Goal: Information Seeking & Learning: Learn about a topic

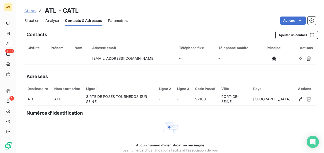
click at [31, 11] on span "Clients" at bounding box center [29, 11] width 11 height 4
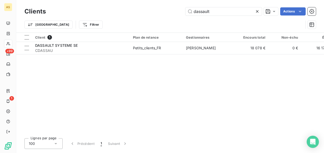
drag, startPoint x: 211, startPoint y: 12, endPoint x: 170, endPoint y: 8, distance: 41.4
click at [170, 8] on div "dassault Actions" at bounding box center [184, 11] width 264 height 8
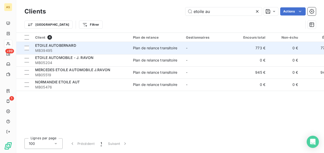
type input "etoile au"
click at [147, 49] on div "Plan de relance transitoire" at bounding box center [155, 48] width 44 height 5
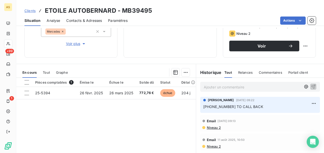
scroll to position [47, 0]
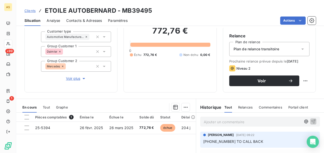
click at [33, 11] on span "Clients" at bounding box center [29, 11] width 11 height 4
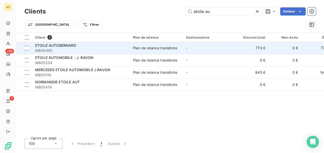
click at [98, 51] on span "MB39495" at bounding box center [81, 50] width 92 height 5
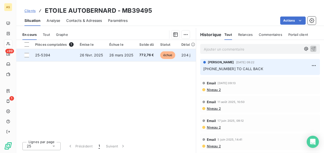
scroll to position [98, 0]
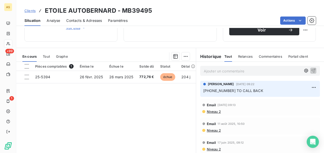
click at [213, 114] on span "Niveau 2" at bounding box center [213, 112] width 14 height 4
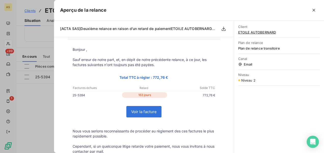
scroll to position [0, 0]
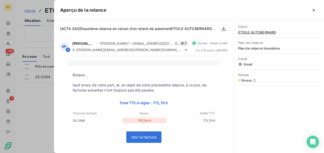
click at [30, 103] on div at bounding box center [162, 76] width 324 height 153
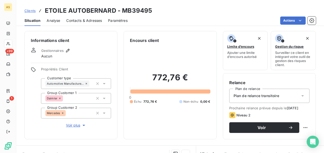
click at [84, 21] on span "Contacts & Adresses" at bounding box center [84, 20] width 36 height 5
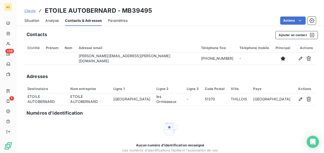
drag, startPoint x: 31, startPoint y: 21, endPoint x: 45, endPoint y: 26, distance: 15.0
click at [31, 21] on span "Situation" at bounding box center [31, 20] width 15 height 5
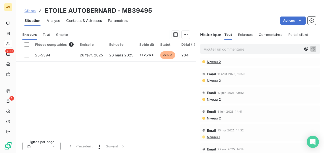
scroll to position [36, 0]
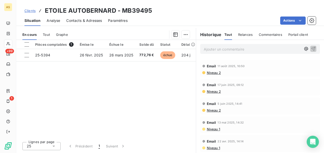
click at [36, 13] on div "Clients ETOILE AUTOBERNARD - MB39495" at bounding box center [87, 10] width 127 height 9
click at [32, 11] on span "Clients" at bounding box center [29, 11] width 11 height 4
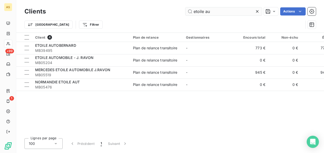
click at [213, 14] on input "etoile au" at bounding box center [223, 11] width 76 height 8
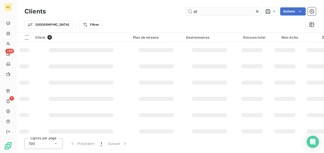
type input "e"
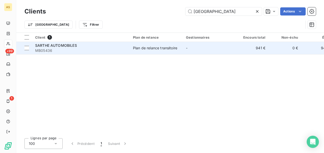
type input "[GEOGRAPHIC_DATA]"
click at [172, 49] on div "Plan de relance transitoire" at bounding box center [155, 48] width 44 height 5
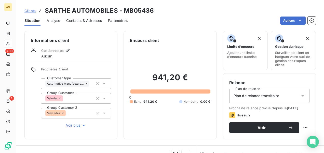
click at [82, 22] on span "Contacts & Adresses" at bounding box center [84, 20] width 36 height 5
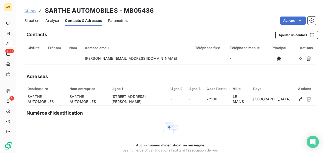
click at [31, 10] on span "Clients" at bounding box center [29, 11] width 11 height 4
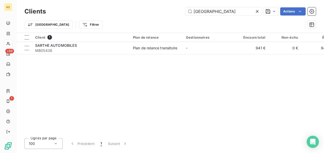
drag, startPoint x: 209, startPoint y: 11, endPoint x: 191, endPoint y: 7, distance: 18.3
click at [187, 11] on input "[GEOGRAPHIC_DATA]" at bounding box center [223, 11] width 76 height 8
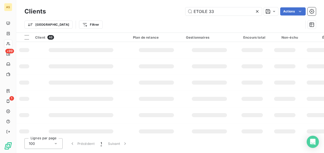
type input "ETOILE 33"
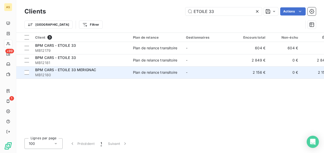
click at [145, 71] on div "Plan de relance transitoire" at bounding box center [155, 72] width 44 height 5
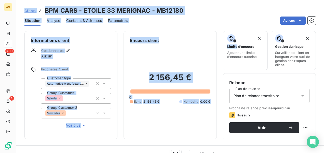
click at [92, 44] on div "Informations client Gestionnaires Aucun Propriétés Client Customer type Automot…" at bounding box center [70, 85] width 93 height 108
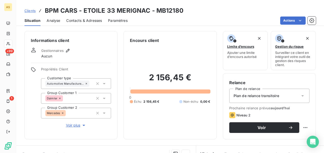
click at [81, 22] on span "Contacts & Adresses" at bounding box center [84, 20] width 36 height 5
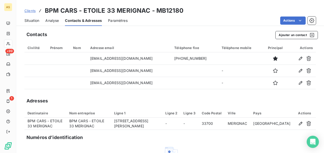
click at [28, 10] on span "Clients" at bounding box center [29, 11] width 11 height 4
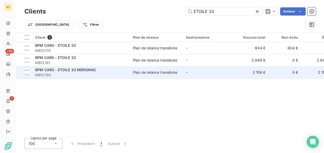
click at [83, 70] on span "BPM CARS - ETOILE 33 MERIGNAC" at bounding box center [65, 70] width 61 height 4
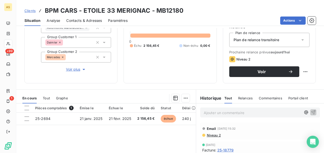
scroll to position [17, 0]
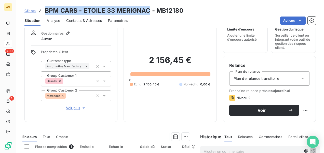
drag, startPoint x: 149, startPoint y: 10, endPoint x: 41, endPoint y: 7, distance: 107.4
click at [41, 7] on div "Clients BPM CARS - ETOILE 33 MERIGNAC - MB12180" at bounding box center [103, 10] width 159 height 9
copy h3 "BPM CARS - ETOILE 33 MERIGNAC"
click at [301, 18] on html "AS +99 1 Clients BPM CARS - ETOILE 33 MERIGNAC - MB12180 Situation Analyse Cont…" at bounding box center [162, 76] width 324 height 153
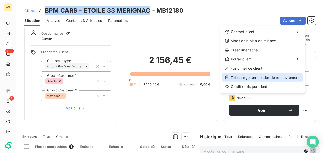
click at [264, 78] on div "Télécharger un dossier de recouvrement" at bounding box center [262, 78] width 81 height 8
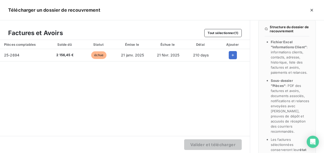
scroll to position [0, 0]
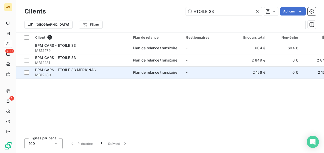
click at [123, 75] on span "MB12180" at bounding box center [81, 74] width 92 height 5
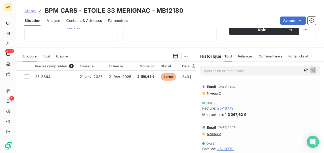
scroll to position [102, 0]
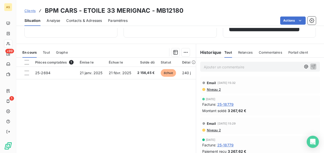
click at [79, 18] on span "Contacts & Adresses" at bounding box center [84, 20] width 36 height 5
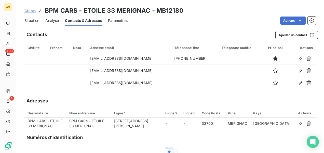
click at [31, 20] on span "Situation" at bounding box center [31, 20] width 15 height 5
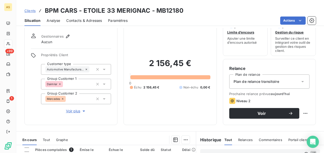
scroll to position [0, 0]
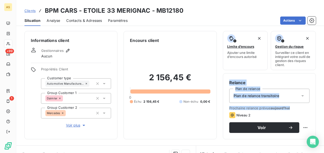
drag, startPoint x: 319, startPoint y: 71, endPoint x: 322, endPoint y: 106, distance: 34.7
click at [322, 106] on div "Informations client Gestionnaires Aucun Propriétés Client Customer type Automot…" at bounding box center [169, 90] width 307 height 125
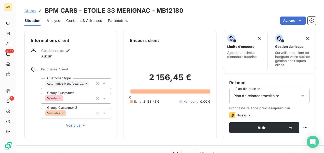
click at [206, 10] on div "Clients BPM CARS - ETOILE 33 MERIGNAC - MB12180" at bounding box center [169, 10] width 307 height 9
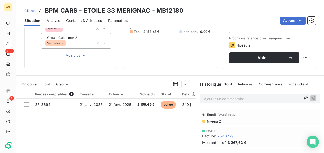
scroll to position [71, 0]
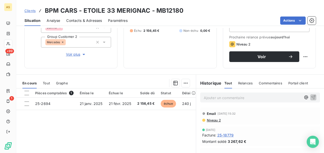
click at [210, 120] on span "Niveau 2" at bounding box center [213, 120] width 14 height 4
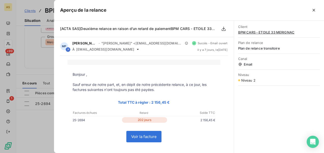
click at [20, 41] on div at bounding box center [162, 76] width 324 height 153
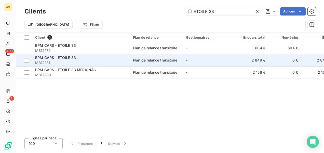
click at [113, 63] on span "MB12181" at bounding box center [81, 62] width 92 height 5
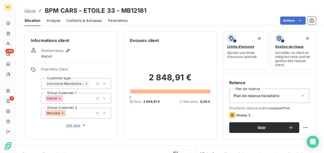
click at [82, 20] on span "Contacts & Adresses" at bounding box center [84, 20] width 36 height 5
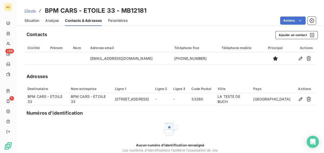
click at [32, 20] on span "Situation" at bounding box center [31, 20] width 15 height 5
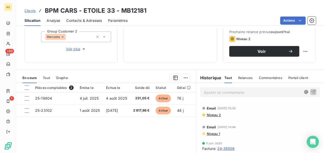
click at [209, 116] on span "Niveau 2" at bounding box center [213, 115] width 14 height 4
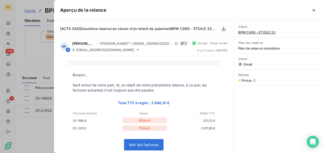
click at [30, 55] on div at bounding box center [162, 76] width 324 height 153
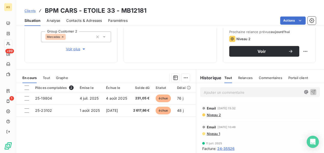
click at [82, 19] on span "Contacts & Adresses" at bounding box center [84, 20] width 36 height 5
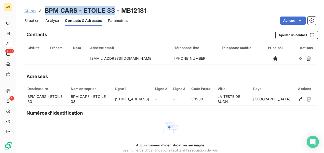
drag, startPoint x: 113, startPoint y: 10, endPoint x: 45, endPoint y: 9, distance: 68.2
click at [45, 9] on h3 "BPM CARS - ETOILE 33 - MB12181" at bounding box center [96, 10] width 102 height 9
copy h3 "BPM CARS - ETOILE 33"
click at [34, 21] on span "Situation" at bounding box center [31, 20] width 15 height 5
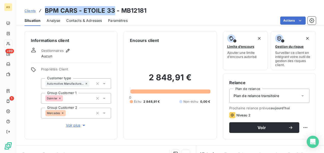
click at [30, 10] on span "Clients" at bounding box center [29, 11] width 11 height 4
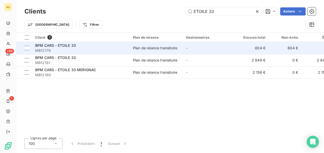
click at [58, 47] on span "BPM CARS - ETOILE 33" at bounding box center [55, 45] width 41 height 4
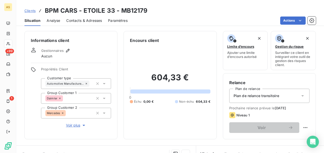
click at [86, 19] on span "Contacts & Adresses" at bounding box center [84, 20] width 36 height 5
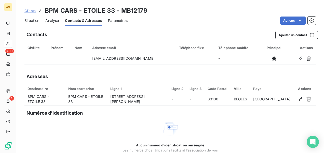
click at [29, 21] on span "Situation" at bounding box center [31, 20] width 15 height 5
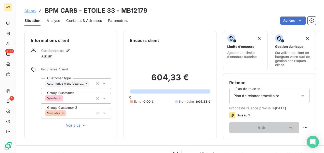
click at [80, 23] on span "Contacts & Adresses" at bounding box center [84, 20] width 36 height 5
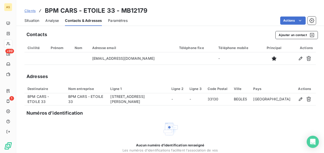
click at [21, 19] on div "Situation Analyse Contacts & Adresses Paramètres Actions" at bounding box center [169, 20] width 307 height 11
click at [26, 19] on span "Situation" at bounding box center [31, 20] width 15 height 5
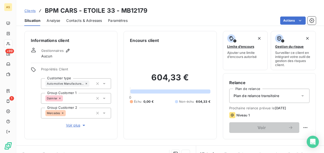
scroll to position [119, 0]
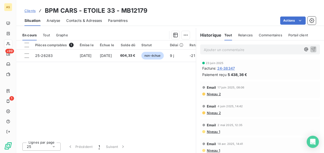
click at [211, 94] on span "Niveau 2" at bounding box center [213, 94] width 14 height 4
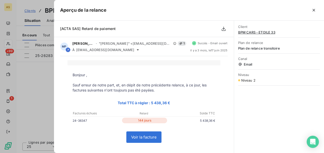
drag, startPoint x: 49, startPoint y: 90, endPoint x: 47, endPoint y: 89, distance: 2.6
click at [48, 89] on div at bounding box center [162, 76] width 324 height 153
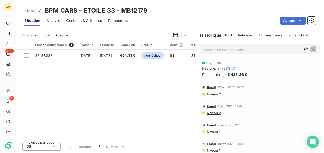
click at [29, 12] on span "Clients" at bounding box center [29, 11] width 11 height 4
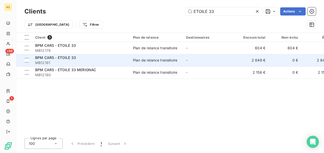
click at [74, 57] on span "BPM CARS - ETOILE 33" at bounding box center [55, 57] width 41 height 4
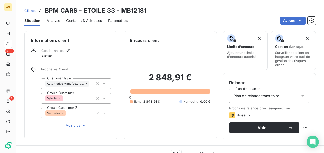
click at [32, 12] on span "Clients" at bounding box center [29, 11] width 11 height 4
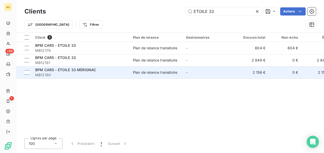
click at [112, 75] on span "MB12180" at bounding box center [81, 74] width 92 height 5
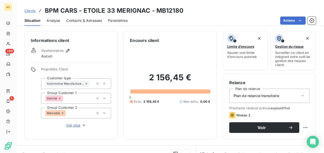
click at [34, 11] on span "Clients" at bounding box center [29, 11] width 11 height 4
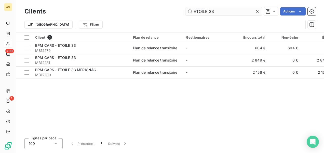
click at [217, 11] on input "ETOILE 33" at bounding box center [223, 11] width 76 height 8
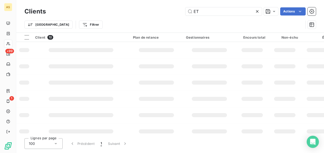
type input "E"
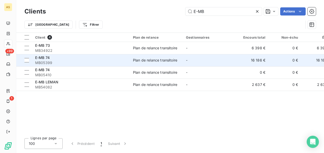
type input "E-MB"
click at [167, 59] on div "Plan de relance transitoire" at bounding box center [155, 60] width 44 height 5
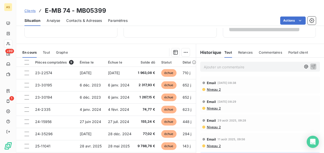
click at [85, 21] on span "Contacts & Adresses" at bounding box center [84, 20] width 36 height 5
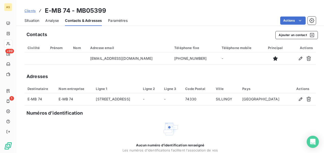
click at [38, 23] on span "Situation" at bounding box center [31, 20] width 15 height 5
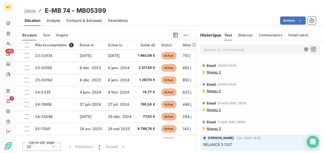
click at [93, 21] on span "Contacts & Adresses" at bounding box center [84, 20] width 36 height 5
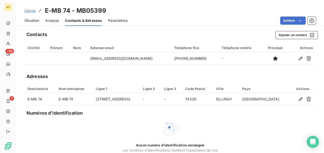
drag, startPoint x: 33, startPoint y: 20, endPoint x: 47, endPoint y: 26, distance: 15.0
click at [33, 20] on span "Situation" at bounding box center [31, 20] width 15 height 5
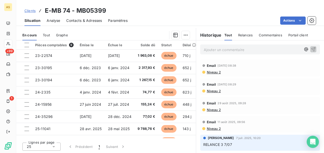
click at [211, 71] on span "Niveau 2" at bounding box center [213, 72] width 14 height 4
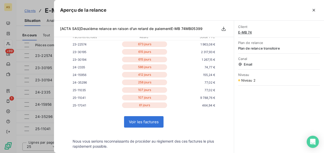
scroll to position [51, 0]
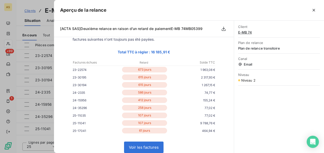
click at [28, 19] on div at bounding box center [162, 76] width 324 height 153
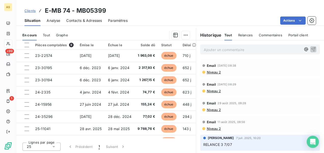
click at [74, 23] on span "Contacts & Adresses" at bounding box center [84, 20] width 36 height 5
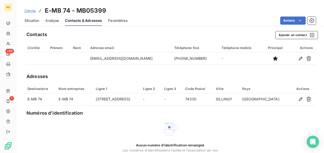
click at [32, 20] on span "Situation" at bounding box center [31, 20] width 15 height 5
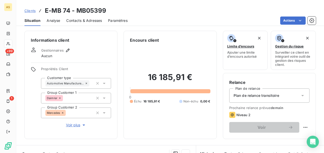
scroll to position [0, 0]
click at [81, 20] on span "Contacts & Adresses" at bounding box center [84, 20] width 36 height 5
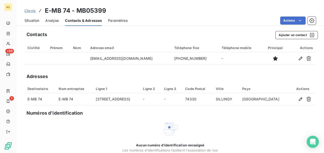
click at [29, 10] on span "Clients" at bounding box center [29, 11] width 11 height 4
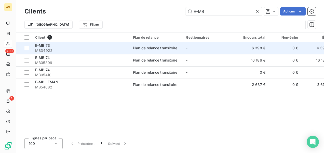
click at [152, 48] on div "Plan de relance transitoire" at bounding box center [155, 48] width 44 height 5
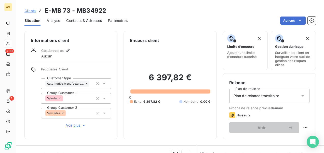
click at [93, 20] on span "Contacts & Adresses" at bounding box center [84, 20] width 36 height 5
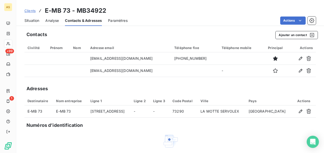
click at [34, 19] on span "Situation" at bounding box center [31, 20] width 15 height 5
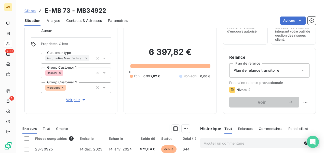
scroll to position [17, 0]
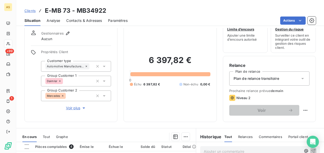
click at [87, 23] on span "Contacts & Adresses" at bounding box center [84, 20] width 36 height 5
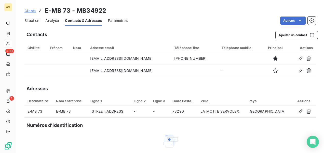
click at [29, 18] on span "Situation" at bounding box center [31, 20] width 15 height 5
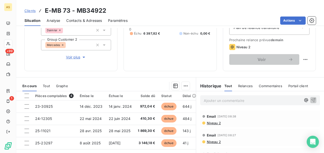
scroll to position [43, 0]
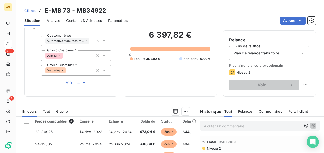
click at [214, 148] on span "Niveau 2" at bounding box center [213, 149] width 14 height 4
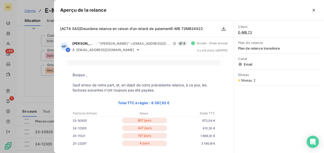
drag, startPoint x: 35, startPoint y: 87, endPoint x: 40, endPoint y: 84, distance: 5.7
click at [35, 87] on div at bounding box center [162, 76] width 324 height 153
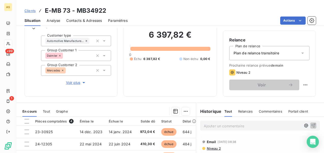
click at [79, 21] on span "Contacts & Adresses" at bounding box center [84, 20] width 36 height 5
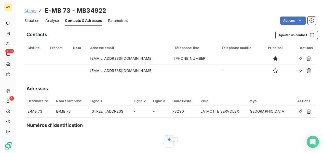
click at [35, 21] on span "Situation" at bounding box center [31, 20] width 15 height 5
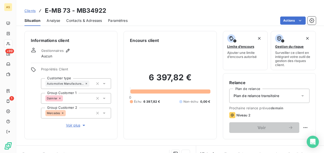
click at [94, 21] on span "Contacts & Adresses" at bounding box center [84, 20] width 36 height 5
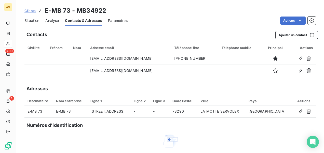
click at [30, 10] on span "Clients" at bounding box center [29, 11] width 11 height 4
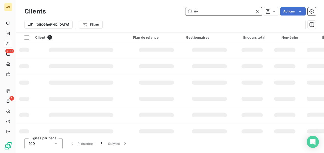
type input "E"
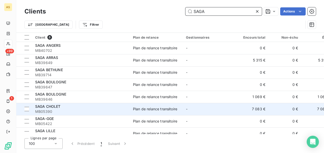
type input "SAGA"
click at [158, 108] on div "Plan de relance transitoire" at bounding box center [155, 109] width 44 height 5
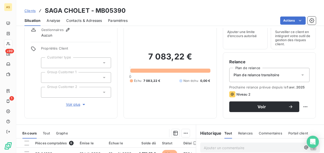
scroll to position [17, 0]
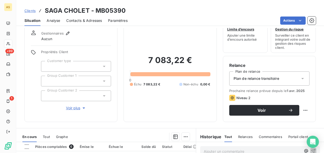
click at [85, 18] on span "Contacts & Adresses" at bounding box center [84, 20] width 36 height 5
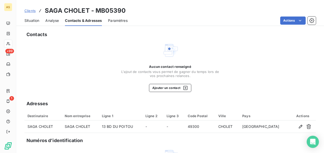
click at [39, 21] on span "Situation" at bounding box center [31, 20] width 15 height 5
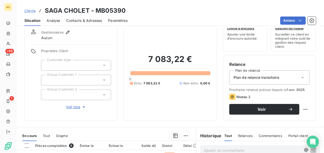
scroll to position [0, 0]
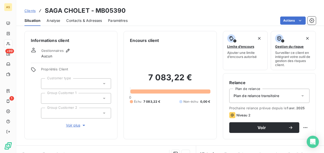
click at [73, 19] on span "Contacts & Adresses" at bounding box center [84, 20] width 36 height 5
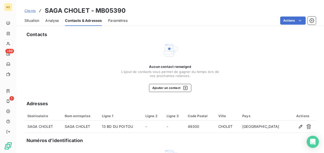
click at [24, 21] on div "Situation Analyse Contacts & Adresses Paramètres Actions" at bounding box center [169, 20] width 307 height 11
click at [30, 22] on span "Situation" at bounding box center [31, 20] width 15 height 5
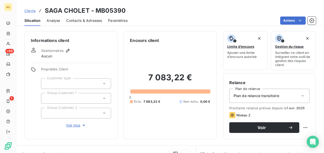
click at [30, 10] on span "Clients" at bounding box center [29, 11] width 11 height 4
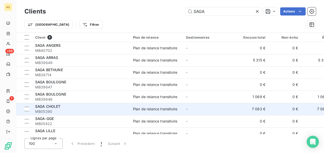
click at [142, 106] on td "Plan de relance transitoire" at bounding box center [156, 109] width 53 height 12
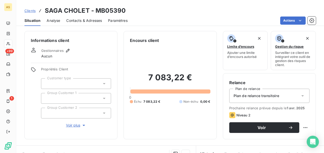
click at [82, 21] on span "Contacts & Adresses" at bounding box center [84, 20] width 36 height 5
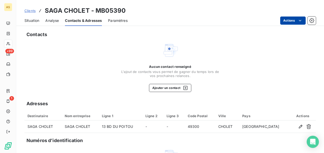
drag, startPoint x: 148, startPoint y: 17, endPoint x: 267, endPoint y: 16, distance: 119.1
click at [284, 17] on div "Actions" at bounding box center [225, 21] width 182 height 8
click at [39, 22] on span "Situation" at bounding box center [31, 20] width 15 height 5
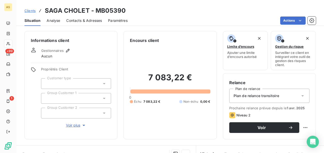
click at [105, 84] on icon at bounding box center [103, 83] width 5 height 5
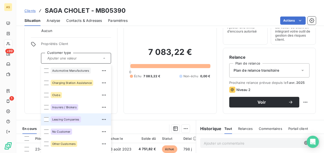
scroll to position [17, 0]
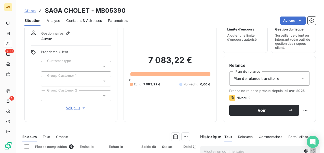
click at [104, 49] on div "Informations client Gestionnaires Aucun Propriétés Client Customer type Group C…" at bounding box center [70, 68] width 93 height 108
click at [100, 79] on div at bounding box center [76, 81] width 70 height 11
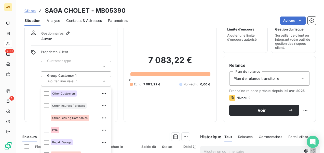
scroll to position [260, 0]
click at [159, 12] on div "Clients SAGA CHOLET - MB05390" at bounding box center [169, 10] width 307 height 9
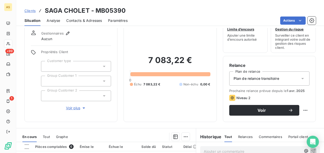
click at [103, 97] on icon at bounding box center [103, 95] width 5 height 5
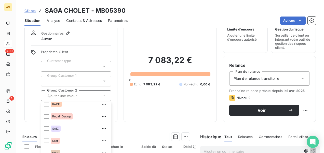
scroll to position [415, 0]
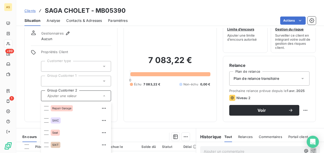
click at [103, 82] on icon at bounding box center [103, 81] width 5 height 5
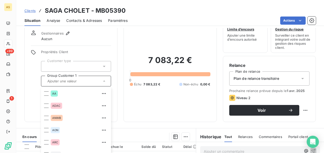
scroll to position [0, 0]
click at [142, 30] on div "7 083,22 € 0 Échu 7 083,22 € Non-échu 0,00 €" at bounding box center [170, 71] width 80 height 90
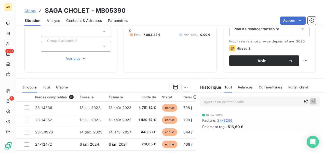
scroll to position [68, 0]
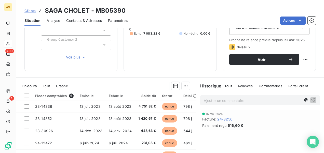
click at [103, 46] on icon at bounding box center [103, 44] width 5 height 5
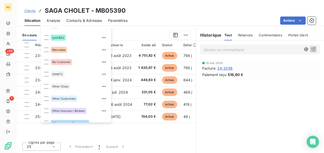
scroll to position [254, 0]
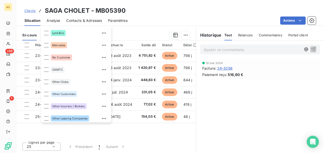
click at [154, 21] on div "Actions" at bounding box center [225, 21] width 182 height 8
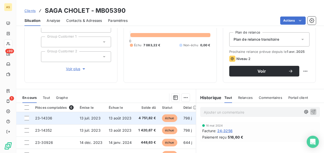
scroll to position [0, 0]
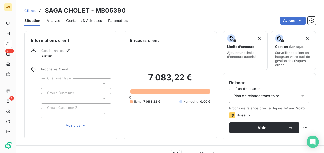
click at [103, 83] on icon at bounding box center [103, 83] width 5 height 5
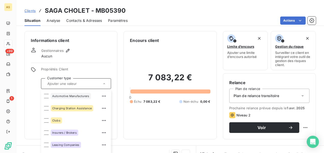
click at [168, 8] on div "Clients SAGA CHOLET - MB05390" at bounding box center [169, 10] width 307 height 9
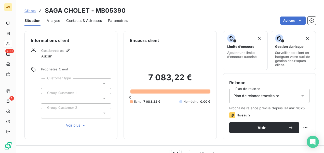
click at [81, 129] on div "Informations client Gestionnaires Aucun Propriétés Client Customer type Group C…" at bounding box center [70, 85] width 93 height 108
click at [82, 125] on icon "button" at bounding box center [83, 125] width 5 height 5
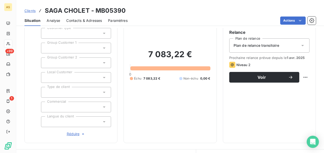
scroll to position [51, 0]
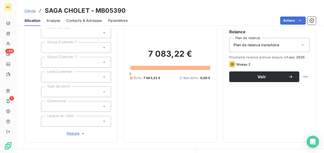
click at [103, 78] on icon at bounding box center [103, 77] width 5 height 5
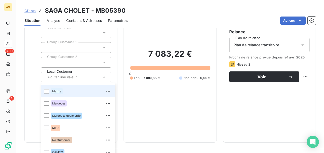
scroll to position [585, 0]
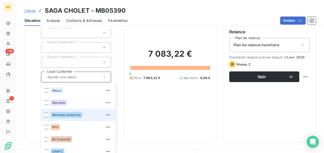
click at [48, 116] on div at bounding box center [46, 115] width 5 height 5
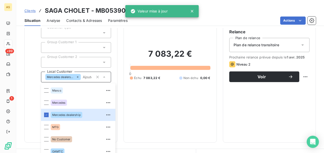
click at [31, 115] on div "Propriétés Client Customer type Group Customer 1 Group Customer 2 Local Custome…" at bounding box center [71, 76] width 80 height 120
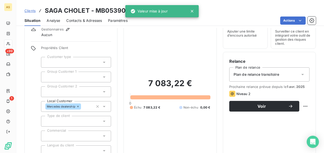
scroll to position [0, 0]
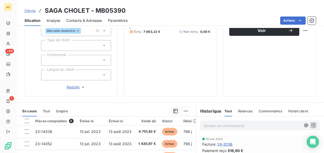
click at [81, 88] on icon "button" at bounding box center [82, 87] width 5 height 5
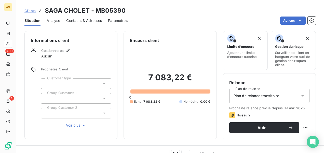
scroll to position [25, 0]
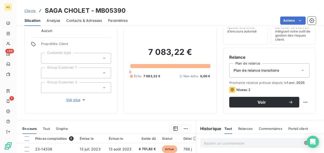
click at [80, 20] on span "Contacts & Adresses" at bounding box center [84, 20] width 36 height 5
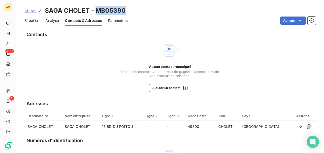
drag, startPoint x: 124, startPoint y: 10, endPoint x: 97, endPoint y: 11, distance: 27.0
click at [97, 11] on h3 "SAGA CHOLET - MB05390" at bounding box center [85, 10] width 81 height 9
drag, startPoint x: 99, startPoint y: 12, endPoint x: 45, endPoint y: 69, distance: 78.1
click at [40, 68] on div "Aucun contact renseigné L'ajout de contacts vous permet de gagner du temps lors…" at bounding box center [169, 67] width 291 height 50
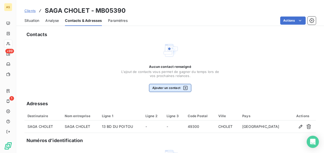
click at [184, 88] on icon "button" at bounding box center [185, 88] width 4 height 4
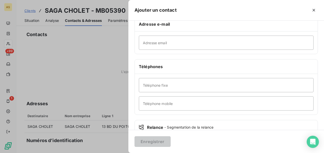
scroll to position [70, 0]
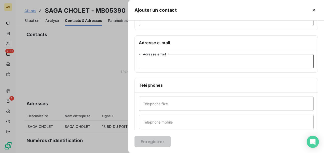
click at [143, 60] on input "Adresse email" at bounding box center [226, 61] width 175 height 14
paste input "[EMAIL_ADDRESS][DOMAIN_NAME]"
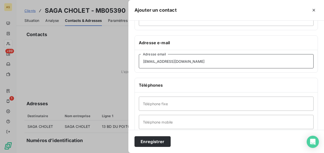
click at [143, 62] on input "[EMAIL_ADDRESS][DOMAIN_NAME]" at bounding box center [226, 61] width 175 height 14
type input "[EMAIL_ADDRESS][DOMAIN_NAME]"
click at [156, 144] on button "Enregistrer" at bounding box center [152, 141] width 36 height 11
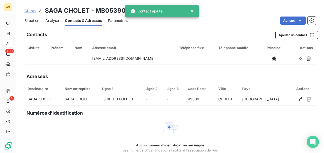
click at [206, 8] on div "Clients SAGA CHOLET - MB05390" at bounding box center [169, 10] width 307 height 9
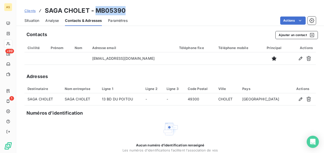
drag, startPoint x: 126, startPoint y: 8, endPoint x: 95, endPoint y: 11, distance: 30.6
click at [95, 11] on div "Clients SAGA CHOLET - MB05390" at bounding box center [169, 10] width 307 height 9
copy h3 "MB05390"
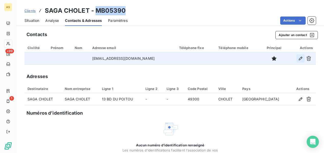
click at [298, 60] on icon "button" at bounding box center [300, 59] width 4 height 4
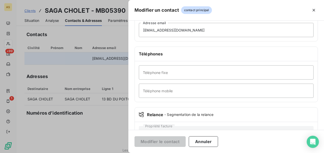
scroll to position [51, 0]
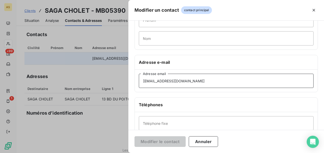
drag, startPoint x: 194, startPoint y: 79, endPoint x: 132, endPoint y: 79, distance: 61.6
click at [132, 79] on div "Informations générales Civilité Prénom Nom Adresse e-mail [EMAIL_ADDRESS][DOMAI…" at bounding box center [225, 89] width 195 height 226
paste input "MB05390"
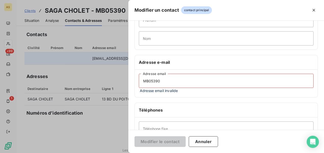
drag, startPoint x: 173, startPoint y: 84, endPoint x: 135, endPoint y: 77, distance: 39.2
click at [135, 77] on div "MB05390 Adresse email Adresse email invalide" at bounding box center [226, 84] width 183 height 28
click at [204, 143] on button "Annuler" at bounding box center [202, 141] width 29 height 11
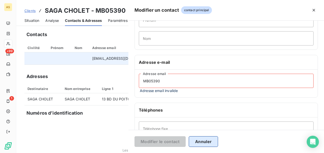
type input "[EMAIL_ADDRESS][DOMAIN_NAME]"
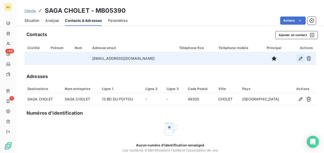
click at [298, 60] on icon "button" at bounding box center [300, 58] width 5 height 5
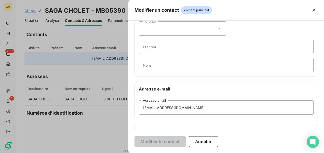
scroll to position [76, 0]
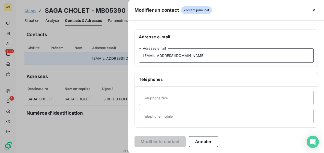
drag, startPoint x: 194, startPoint y: 55, endPoint x: 144, endPoint y: 57, distance: 49.4
click at [143, 57] on input "[EMAIL_ADDRESS][DOMAIN_NAME]" at bounding box center [226, 55] width 175 height 14
click at [112, 134] on div at bounding box center [162, 76] width 324 height 153
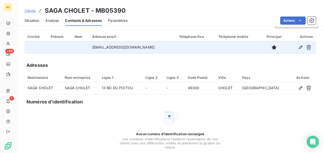
scroll to position [0, 0]
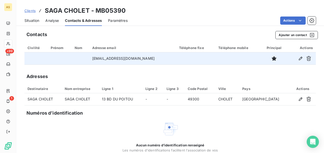
drag, startPoint x: 33, startPoint y: 20, endPoint x: 44, endPoint y: 22, distance: 11.3
click at [33, 20] on span "Situation" at bounding box center [31, 20] width 15 height 5
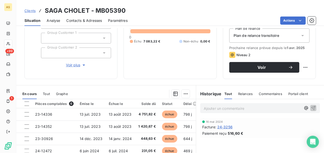
scroll to position [68, 0]
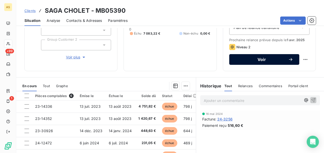
click at [249, 59] on span "Voir" at bounding box center [261, 59] width 53 height 4
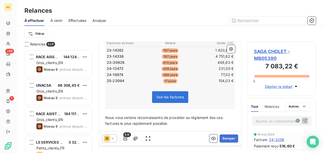
scroll to position [102, 0]
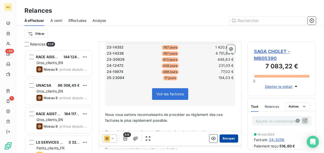
click at [227, 138] on button "Envoyer" at bounding box center [228, 139] width 19 height 8
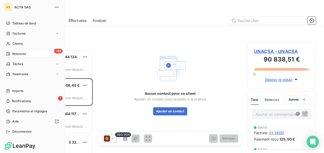
click at [19, 54] on span "Relances" at bounding box center [18, 54] width 13 height 5
click at [21, 54] on span "Relances" at bounding box center [18, 54] width 13 height 5
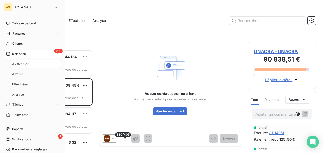
click at [48, 56] on div "+99 Relances" at bounding box center [32, 54] width 57 height 8
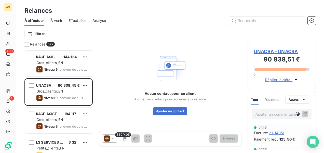
click at [74, 21] on span "Effectuées" at bounding box center [77, 20] width 18 height 5
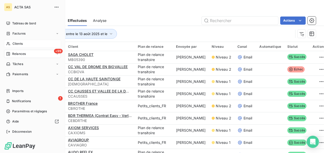
click at [17, 42] on span "Clients" at bounding box center [17, 43] width 10 height 5
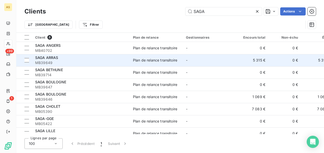
click at [249, 59] on td "5 315 €" at bounding box center [252, 60] width 33 height 12
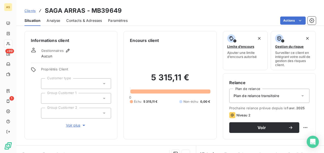
click at [90, 20] on span "Contacts & Adresses" at bounding box center [84, 20] width 36 height 5
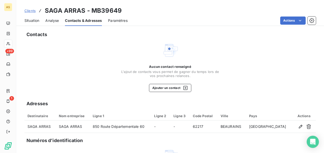
click at [33, 20] on span "Situation" at bounding box center [31, 20] width 15 height 5
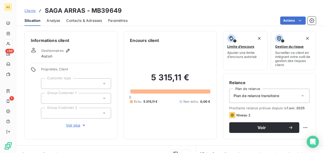
click at [30, 12] on span "Clients" at bounding box center [29, 11] width 11 height 4
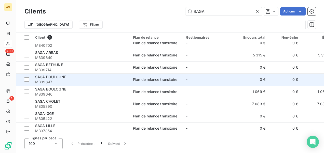
scroll to position [7, 0]
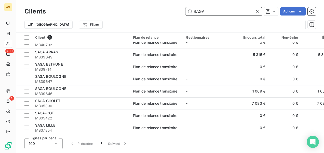
click at [209, 12] on input "SAGA" at bounding box center [223, 11] width 76 height 8
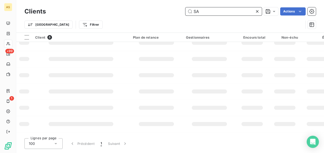
type input "S"
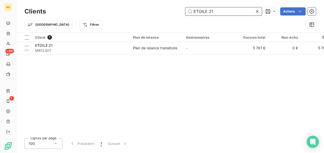
scroll to position [0, 0]
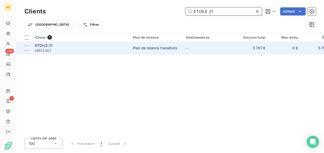
type input "ETOILE 21"
click at [177, 49] on div "Plan de relance transitoire" at bounding box center [155, 48] width 44 height 5
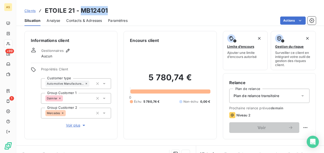
drag, startPoint x: 108, startPoint y: 11, endPoint x: 80, endPoint y: 10, distance: 28.0
click at [80, 10] on div "Clients ETOILE 21 - MB12401" at bounding box center [169, 10] width 307 height 9
drag, startPoint x: 80, startPoint y: 10, endPoint x: 130, endPoint y: 14, distance: 50.2
click at [130, 14] on div "Clients ETOILE 21 - MB12401" at bounding box center [169, 10] width 307 height 9
copy h3 "MB12401"
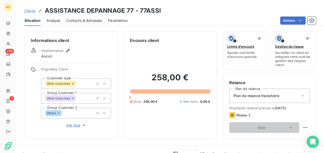
scroll to position [76, 0]
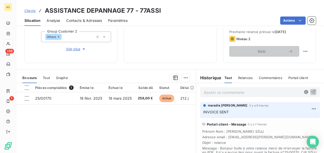
click at [34, 12] on span "Clients" at bounding box center [29, 11] width 11 height 4
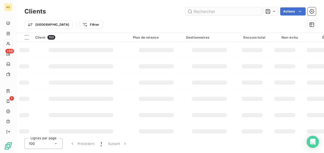
click at [195, 13] on input "text" at bounding box center [223, 11] width 76 height 8
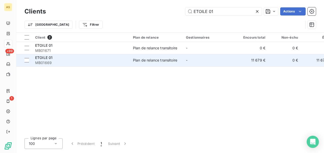
type input "ETOILE 01"
click at [147, 58] on div "Plan de relance transitoire" at bounding box center [155, 60] width 44 height 5
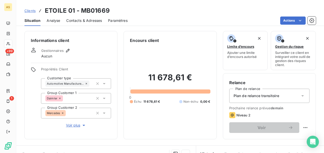
click at [90, 21] on span "Contacts & Adresses" at bounding box center [84, 20] width 36 height 5
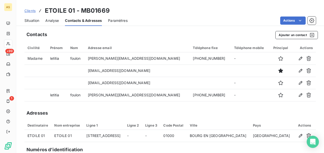
click at [29, 11] on span "Clients" at bounding box center [29, 11] width 11 height 4
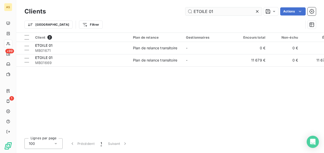
click at [215, 12] on input "ETOILE 01" at bounding box center [223, 11] width 76 height 8
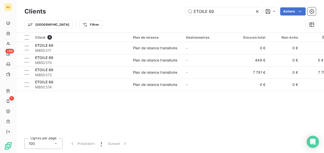
type input "ETOILE 69"
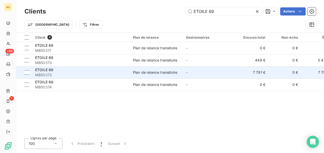
click at [136, 77] on td "Plan de relance transitoire" at bounding box center [156, 72] width 53 height 12
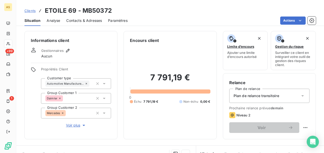
click at [89, 15] on h3 "ETOILE 69 - MB50372" at bounding box center [78, 10] width 67 height 9
click at [89, 18] on span "Contacts & Adresses" at bounding box center [84, 20] width 36 height 5
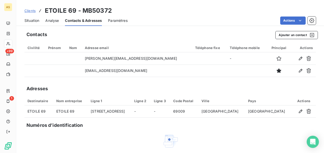
click at [28, 21] on span "Situation" at bounding box center [31, 20] width 15 height 5
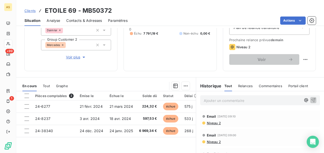
click at [207, 123] on span "Niveau 2" at bounding box center [213, 123] width 14 height 4
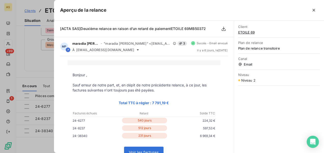
click at [27, 66] on div at bounding box center [162, 76] width 324 height 153
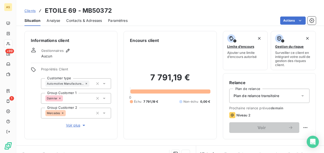
click at [30, 10] on span "Clients" at bounding box center [29, 11] width 11 height 4
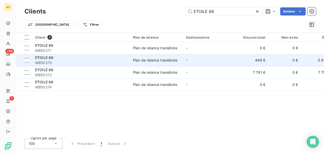
click at [253, 60] on td "449 €" at bounding box center [252, 60] width 33 height 12
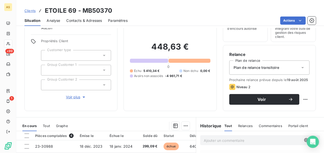
scroll to position [17, 0]
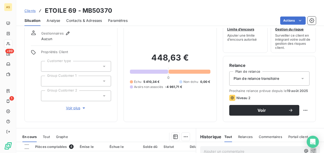
click at [88, 19] on span "Contacts & Adresses" at bounding box center [84, 20] width 36 height 5
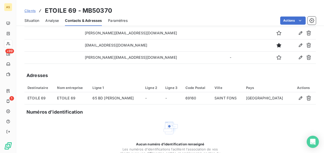
scroll to position [0, 0]
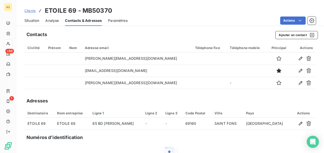
click at [32, 20] on span "Situation" at bounding box center [31, 20] width 15 height 5
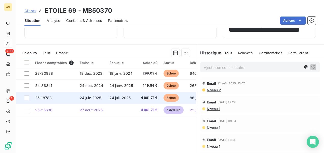
scroll to position [94, 0]
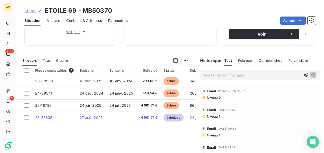
click at [208, 96] on span "Niveau 2" at bounding box center [213, 98] width 14 height 4
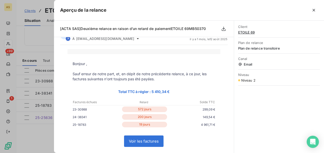
scroll to position [0, 0]
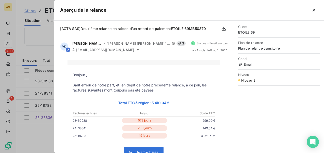
click at [37, 46] on div at bounding box center [162, 76] width 324 height 153
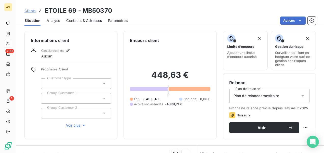
click at [72, 18] on span "Contacts & Adresses" at bounding box center [84, 20] width 36 height 5
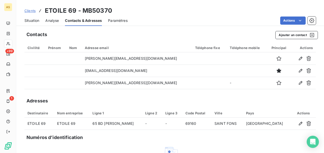
click at [30, 9] on span "Clients" at bounding box center [29, 11] width 11 height 4
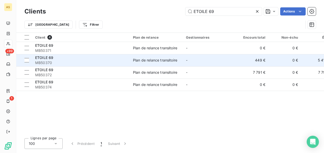
click at [43, 56] on span "ETOILE 69" at bounding box center [44, 57] width 18 height 4
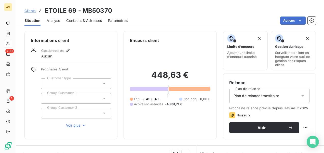
click at [30, 12] on span "Clients" at bounding box center [29, 11] width 11 height 4
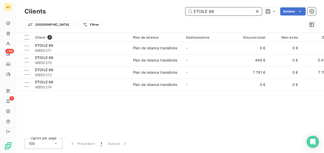
click at [224, 15] on input "ETOILE 69" at bounding box center [223, 11] width 76 height 8
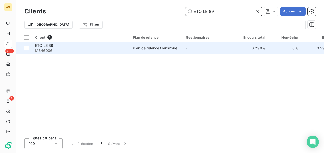
type input "ETOILE 89"
click at [146, 48] on div "Plan de relance transitoire" at bounding box center [155, 48] width 44 height 5
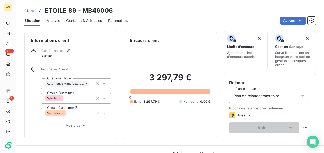
click at [91, 20] on span "Contacts & Adresses" at bounding box center [84, 20] width 36 height 5
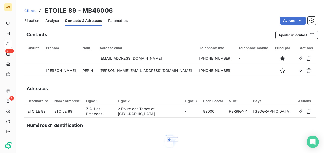
click at [32, 21] on span "Situation" at bounding box center [31, 20] width 15 height 5
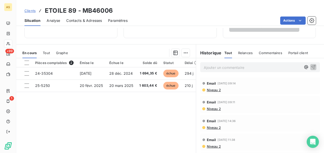
scroll to position [102, 0]
click at [211, 90] on span "Niveau 2" at bounding box center [213, 90] width 14 height 4
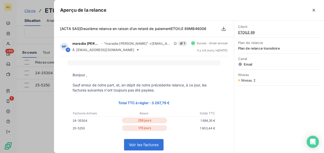
click at [45, 42] on div at bounding box center [162, 76] width 324 height 153
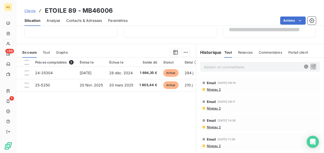
click at [74, 21] on span "Contacts & Adresses" at bounding box center [84, 20] width 36 height 5
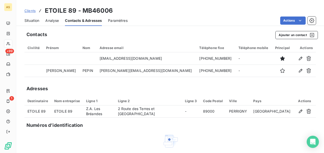
click at [31, 22] on span "Situation" at bounding box center [31, 20] width 15 height 5
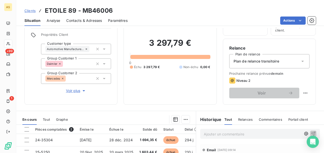
scroll to position [51, 0]
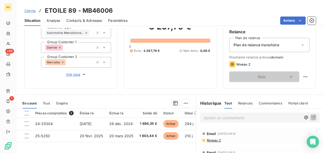
click at [209, 139] on span "Niveau 2" at bounding box center [213, 140] width 14 height 4
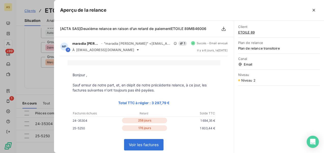
click at [40, 82] on div at bounding box center [162, 76] width 324 height 153
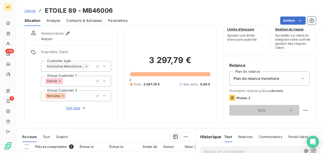
scroll to position [0, 0]
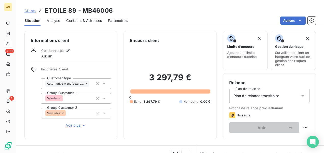
click at [31, 10] on span "Clients" at bounding box center [29, 11] width 11 height 4
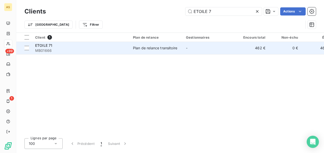
type input "ETOILE 7"
click at [166, 49] on div "Plan de relance transitoire" at bounding box center [155, 48] width 44 height 5
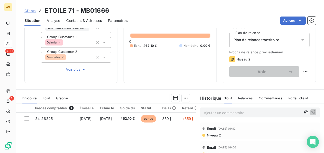
scroll to position [76, 0]
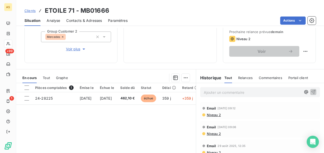
click at [213, 116] on span "Niveau 2" at bounding box center [213, 115] width 14 height 4
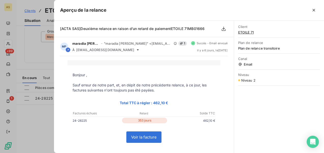
click at [24, 56] on div at bounding box center [162, 76] width 324 height 153
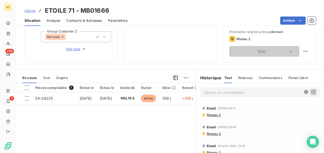
click at [29, 12] on span "Clients" at bounding box center [29, 11] width 11 height 4
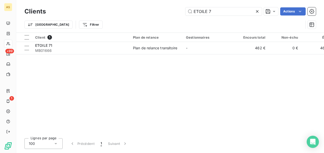
drag, startPoint x: 217, startPoint y: 13, endPoint x: 157, endPoint y: 19, distance: 60.1
click at [157, 19] on div "Clients ETOILE 7 Actions Trier Filtrer" at bounding box center [169, 19] width 291 height 26
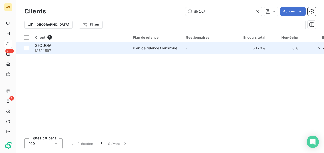
type input "SEQU"
click at [149, 48] on div "Plan de relance transitoire" at bounding box center [155, 48] width 44 height 5
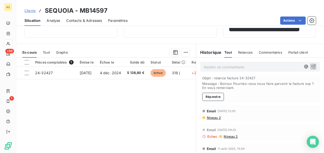
scroll to position [51, 0]
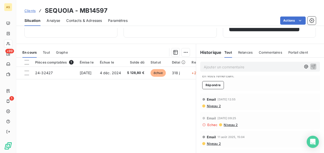
click at [210, 110] on div "Email 5 sept. 2025, 12:55 Niveau 2" at bounding box center [260, 101] width 120 height 17
click at [210, 108] on span "Niveau 2" at bounding box center [213, 106] width 14 height 4
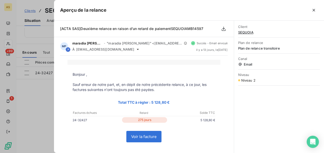
click at [46, 120] on div at bounding box center [162, 76] width 324 height 153
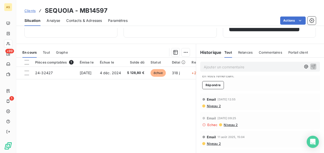
click at [77, 21] on span "Contacts & Adresses" at bounding box center [84, 20] width 36 height 5
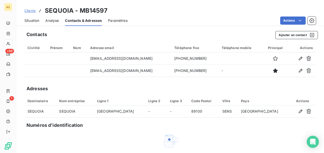
click at [33, 10] on span "Clients" at bounding box center [29, 11] width 11 height 4
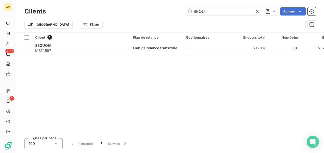
drag, startPoint x: 180, startPoint y: 8, endPoint x: 174, endPoint y: 7, distance: 6.1
click at [174, 7] on div "SEQU Actions" at bounding box center [184, 11] width 264 height 8
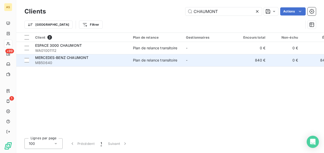
type input "CHAUMONT"
click at [135, 59] on div "Plan de relance transitoire" at bounding box center [155, 60] width 44 height 5
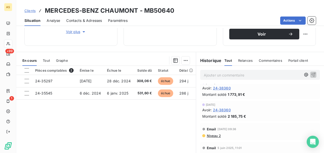
scroll to position [46, 0]
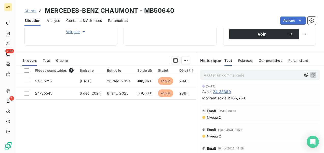
click at [211, 116] on span "Niveau 2" at bounding box center [213, 117] width 14 height 4
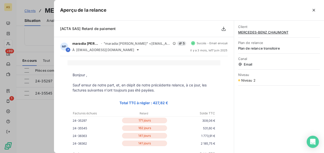
click at [35, 41] on div at bounding box center [162, 76] width 324 height 153
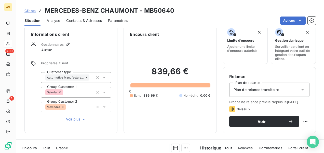
scroll to position [0, 0]
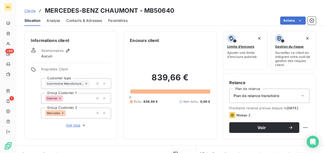
click at [84, 20] on span "Contacts & Adresses" at bounding box center [84, 20] width 36 height 5
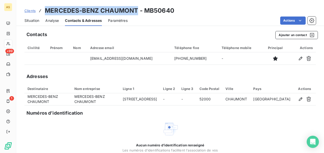
drag, startPoint x: 137, startPoint y: 10, endPoint x: 40, endPoint y: 6, distance: 97.2
click at [40, 6] on div "Clients MERCEDES-BENZ CHAUMONT - MB50640" at bounding box center [99, 10] width 150 height 9
copy h3 "MERCEDES-BENZ CHAUMONT"
